Goal: Transaction & Acquisition: Purchase product/service

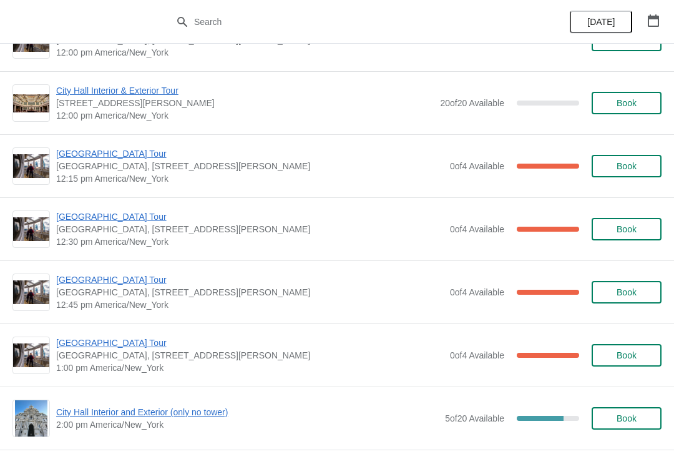
scroll to position [672, 0]
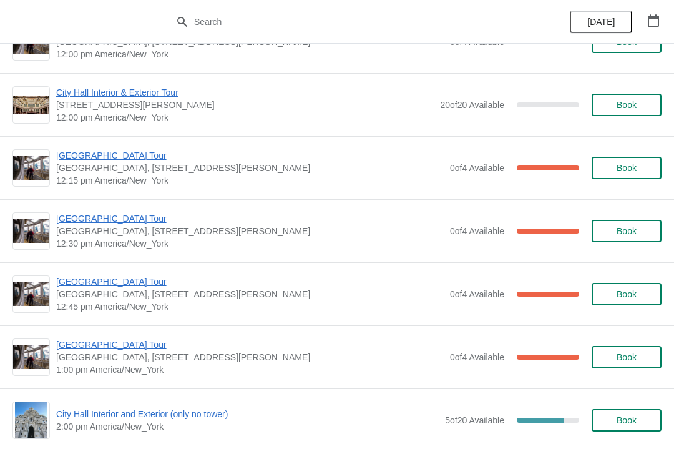
click at [64, 150] on span "[GEOGRAPHIC_DATA] Tour" at bounding box center [250, 155] width 388 height 12
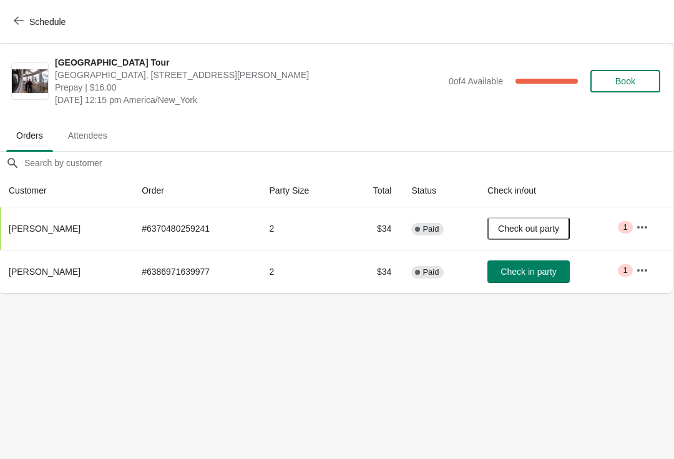
scroll to position [0, 1]
click at [20, 24] on icon "button" at bounding box center [19, 21] width 10 height 10
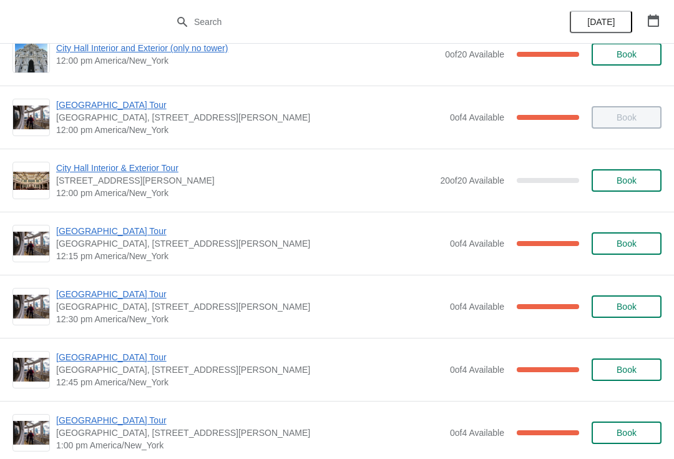
scroll to position [598, 0]
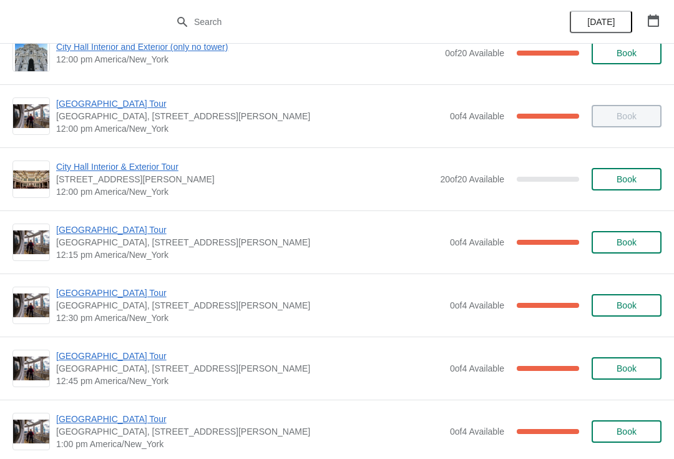
click at [113, 291] on span "[GEOGRAPHIC_DATA] Tour" at bounding box center [250, 293] width 388 height 12
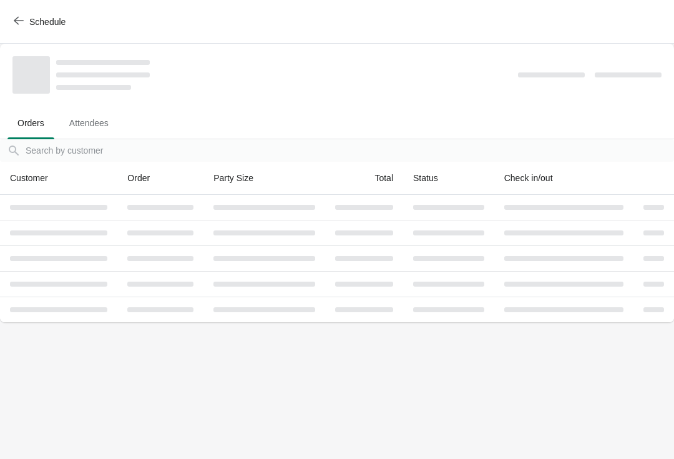
scroll to position [0, 0]
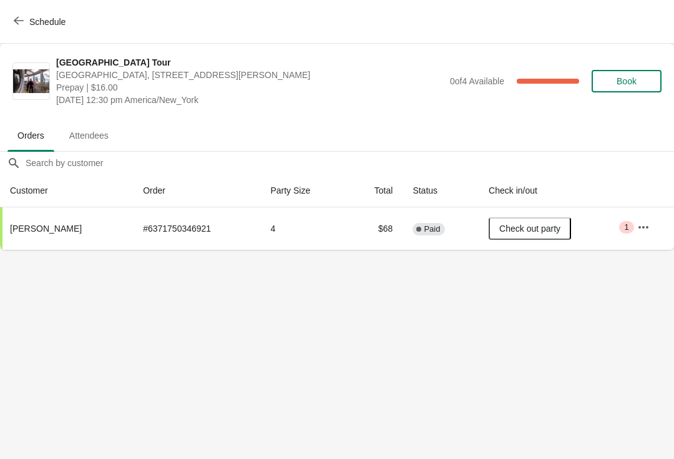
click at [21, 22] on icon "button" at bounding box center [19, 21] width 10 height 10
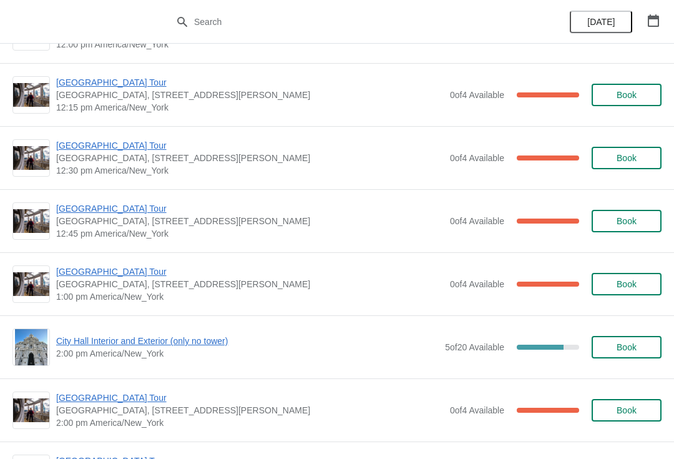
scroll to position [743, 0]
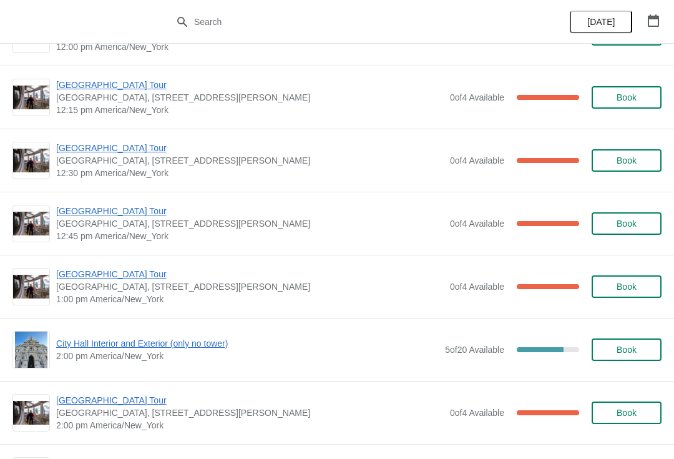
click at [120, 212] on span "[GEOGRAPHIC_DATA] Tour" at bounding box center [250, 211] width 388 height 12
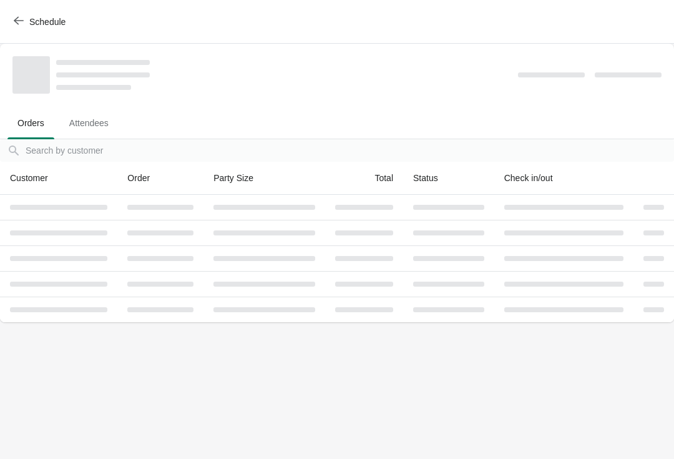
scroll to position [0, 0]
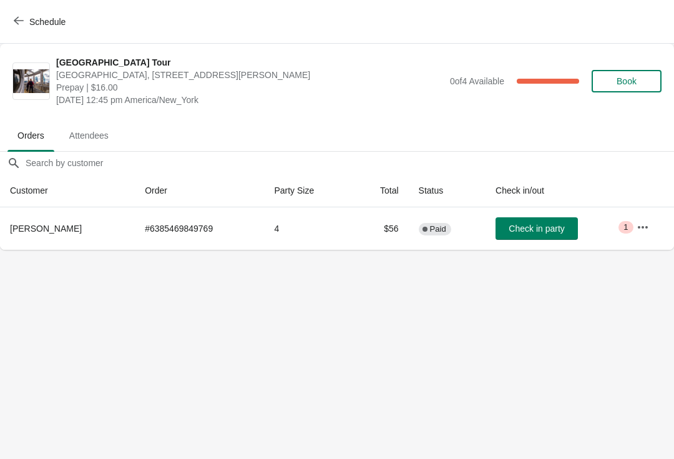
click at [17, 25] on icon "button" at bounding box center [19, 21] width 10 height 10
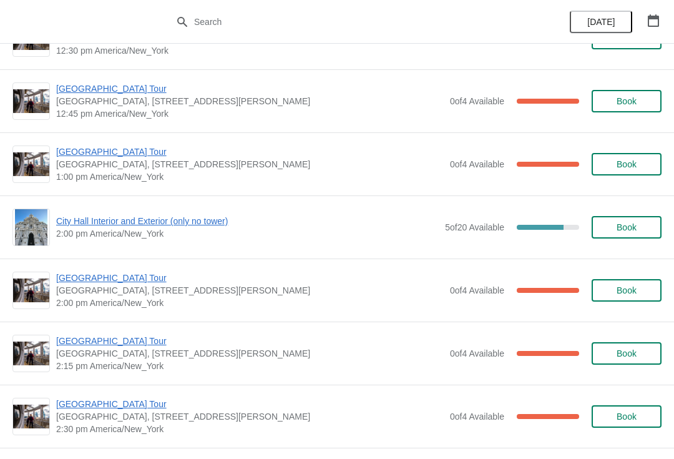
scroll to position [863, 0]
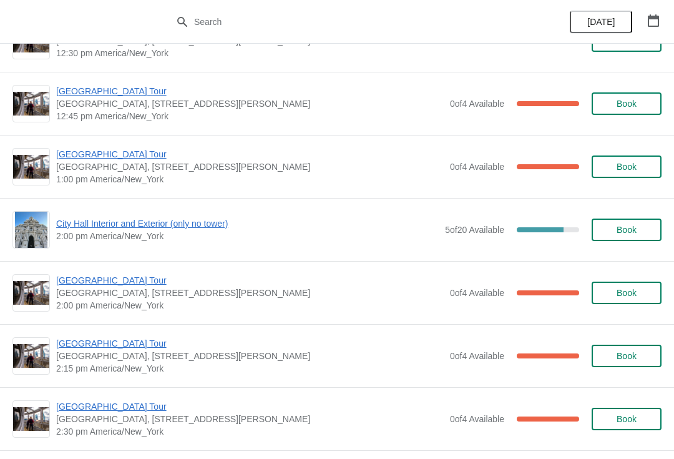
click at [56, 96] on span "[GEOGRAPHIC_DATA] Tour" at bounding box center [250, 91] width 388 height 12
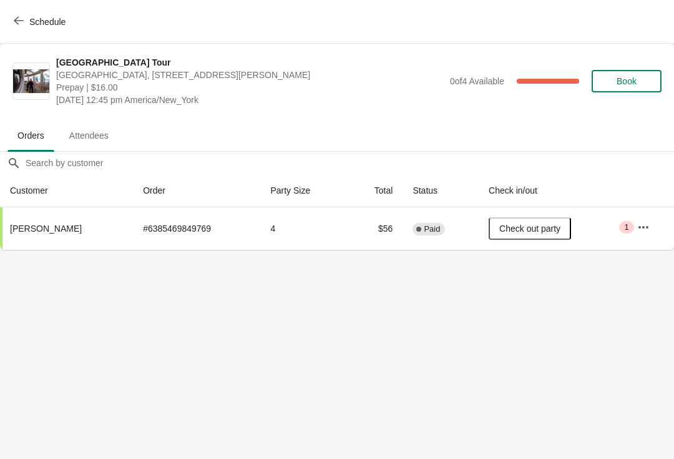
click at [20, 26] on span "button" at bounding box center [19, 22] width 10 height 12
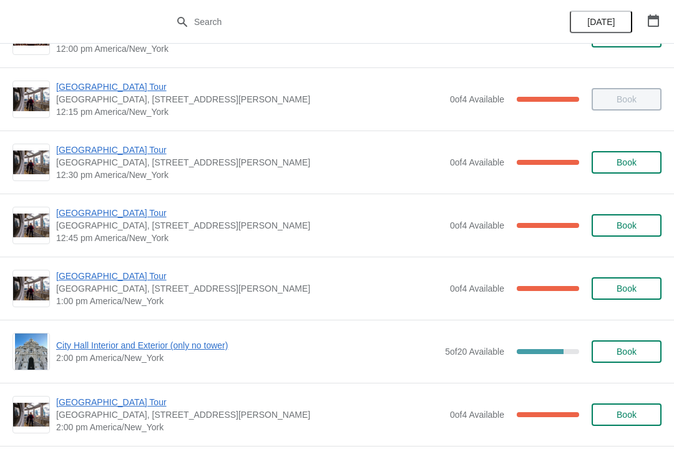
scroll to position [747, 0]
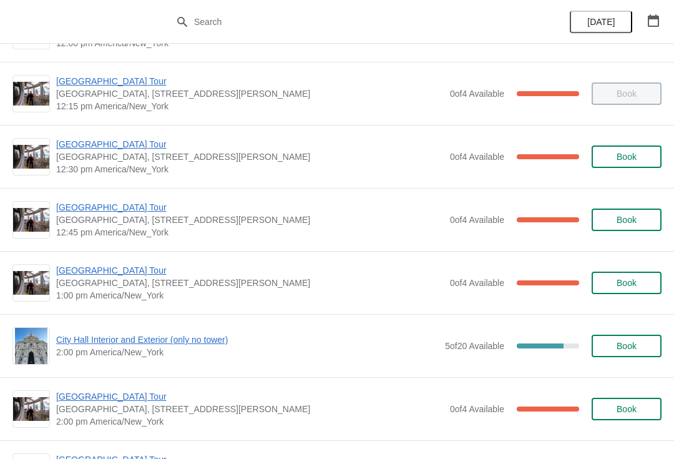
click at [57, 275] on span "[GEOGRAPHIC_DATA] Tour" at bounding box center [250, 270] width 388 height 12
